Goal: Transaction & Acquisition: Download file/media

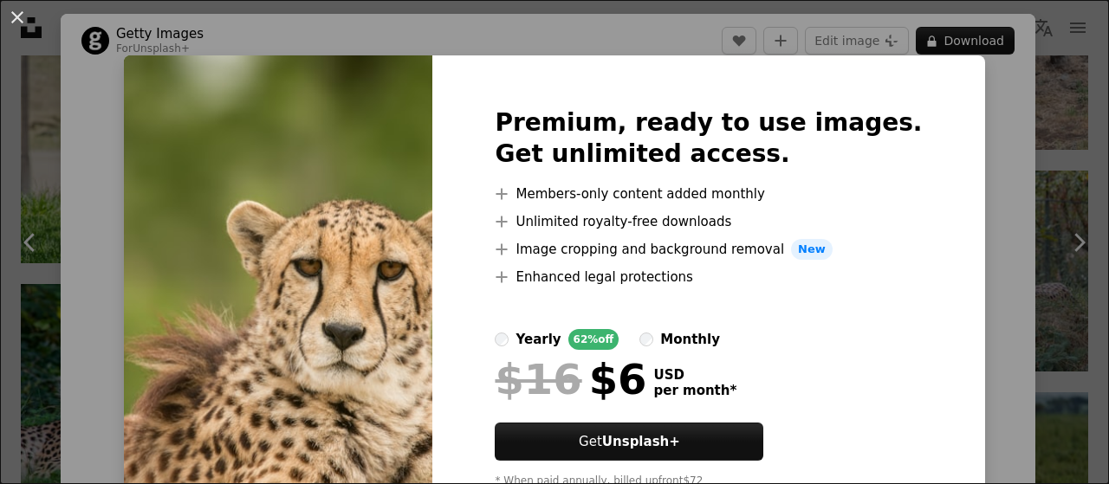
scroll to position [30543, 0]
click at [18, 12] on button "An X shape" at bounding box center [17, 17] width 21 height 21
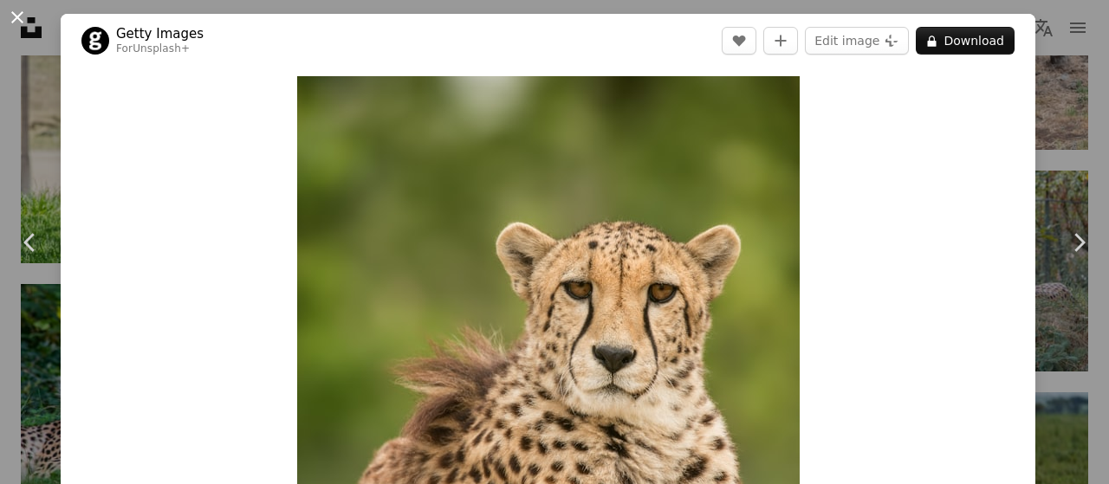
click at [16, 15] on button "An X shape" at bounding box center [17, 17] width 21 height 21
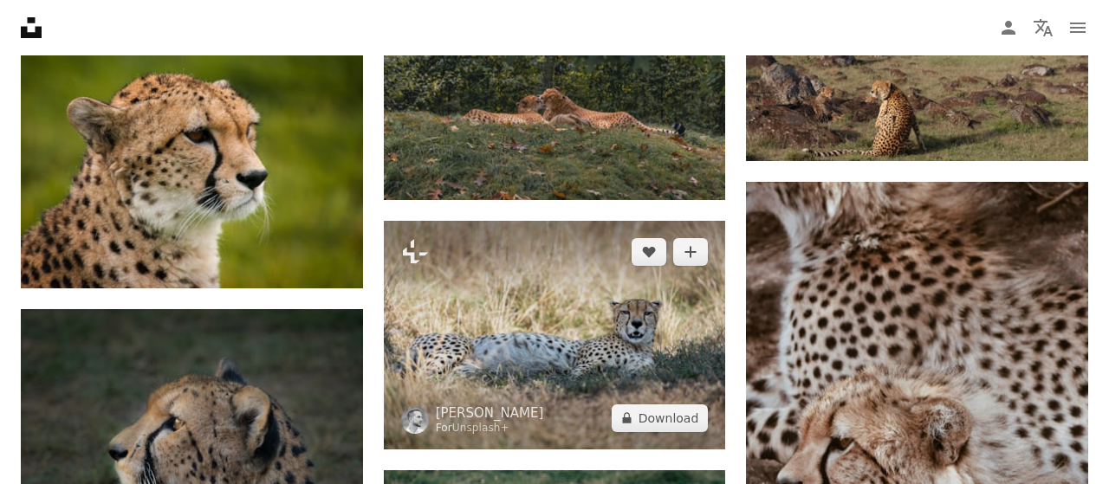
scroll to position [33696, 0]
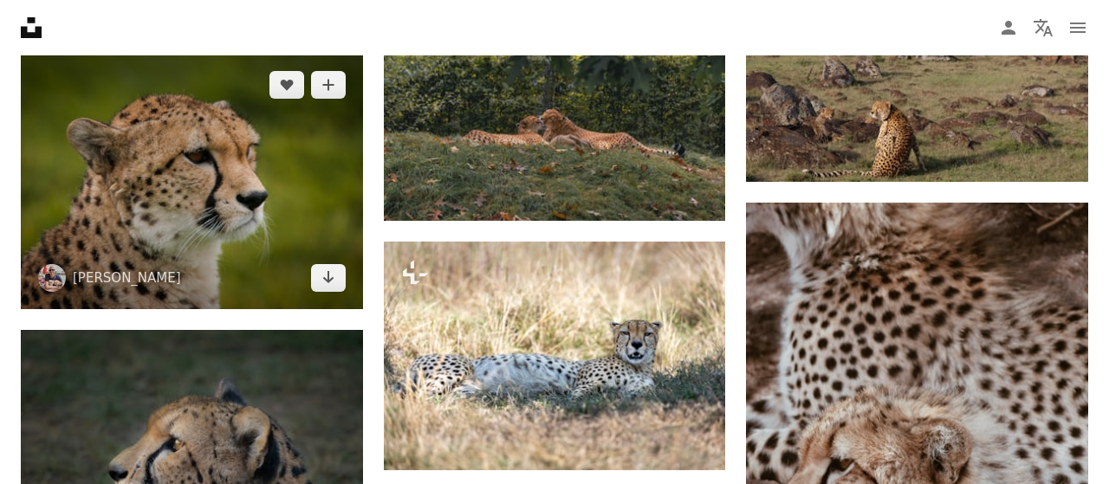
click at [155, 193] on img at bounding box center [192, 182] width 342 height 256
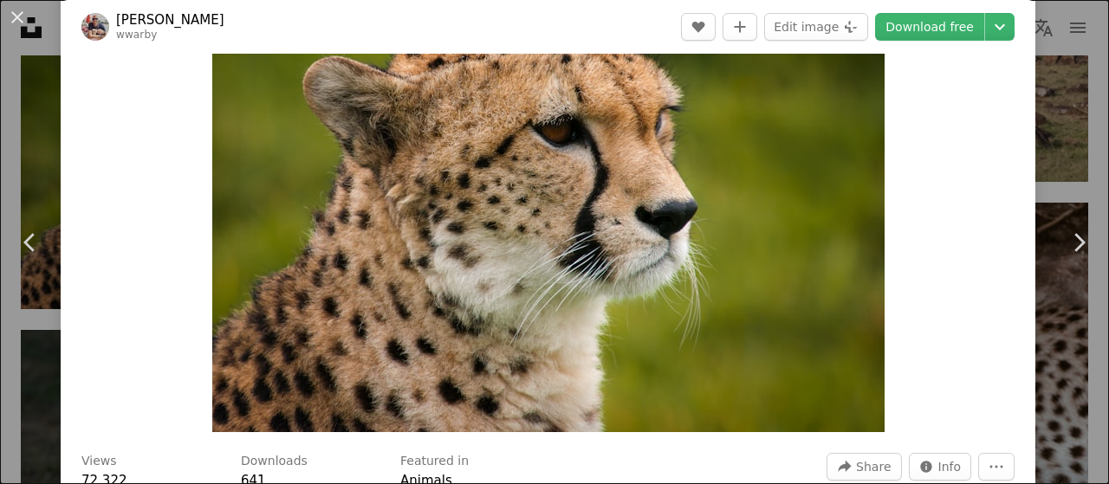
scroll to position [104, 0]
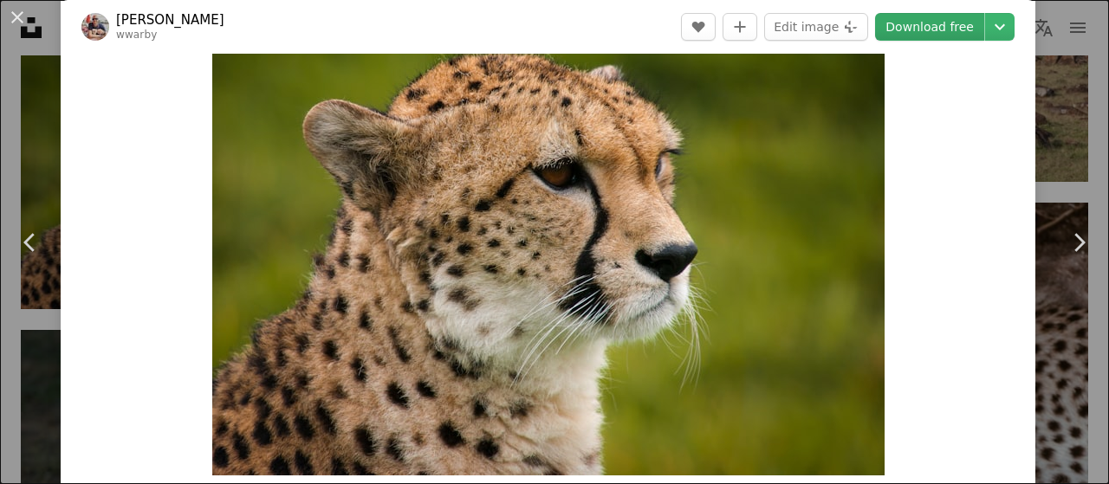
click at [957, 30] on link "Download free" at bounding box center [929, 27] width 109 height 28
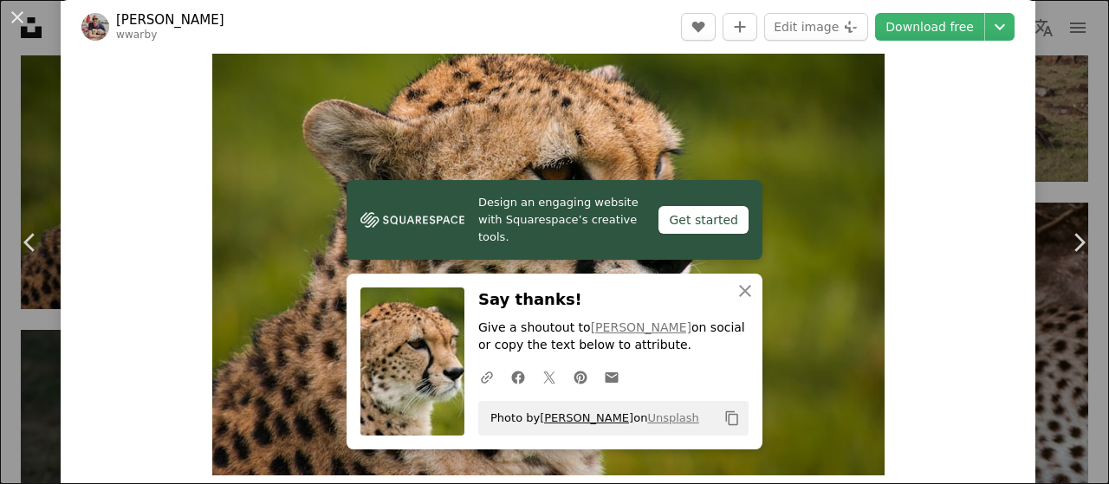
click at [594, 420] on link "[PERSON_NAME]" at bounding box center [587, 418] width 94 height 13
